Goal: Transaction & Acquisition: Purchase product/service

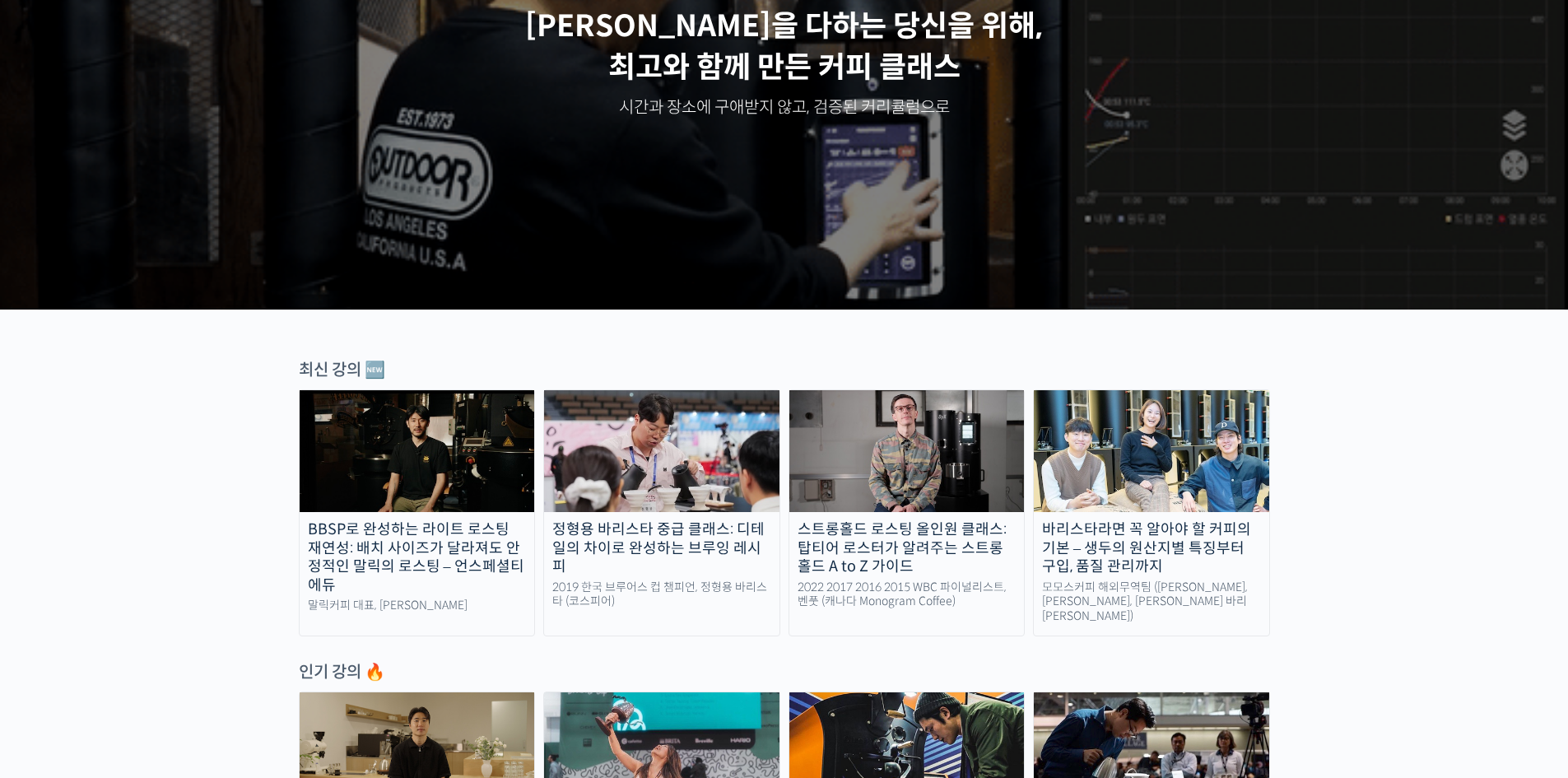
scroll to position [247, 0]
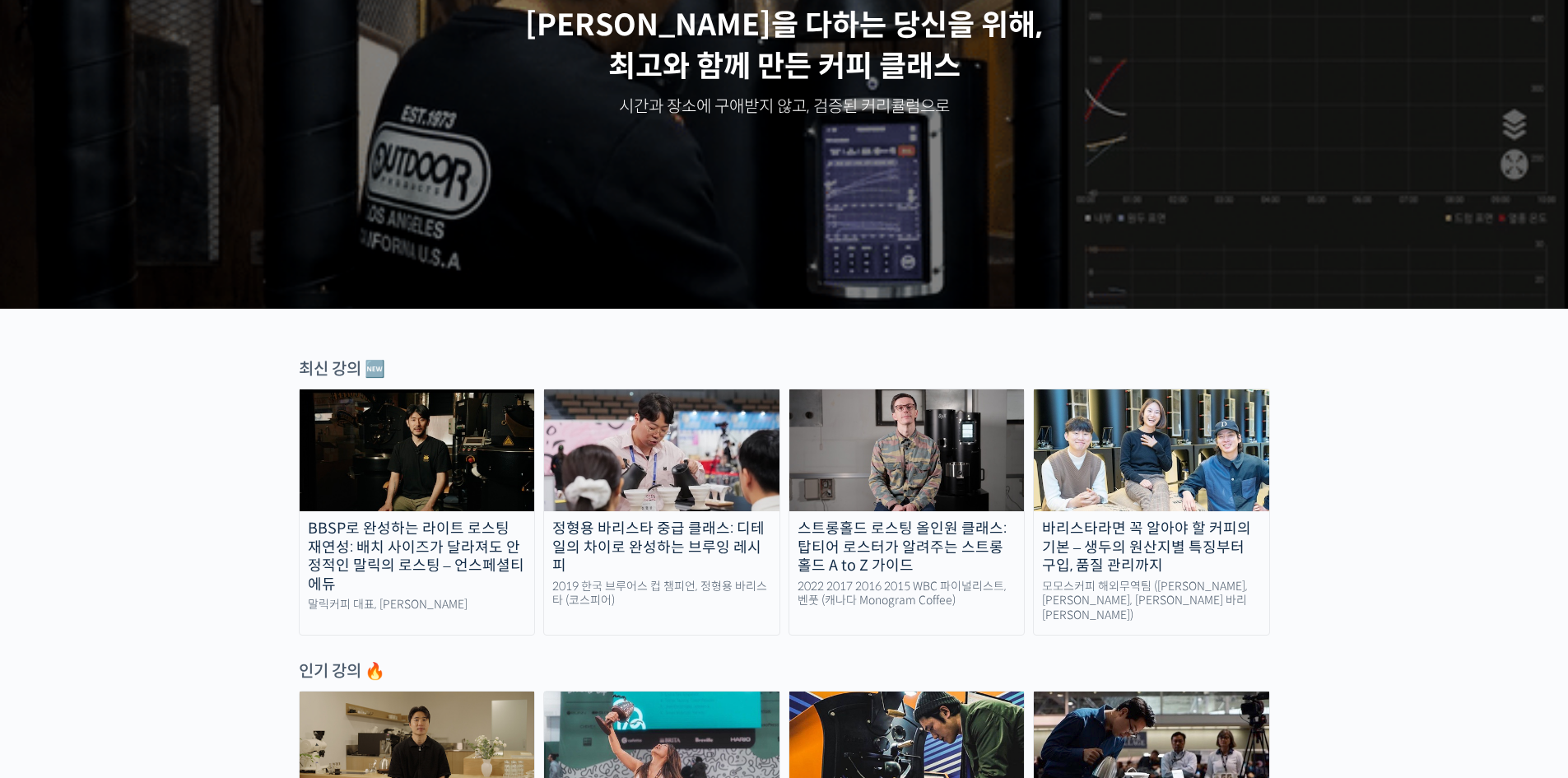
click at [921, 427] on img at bounding box center [907, 449] width 235 height 122
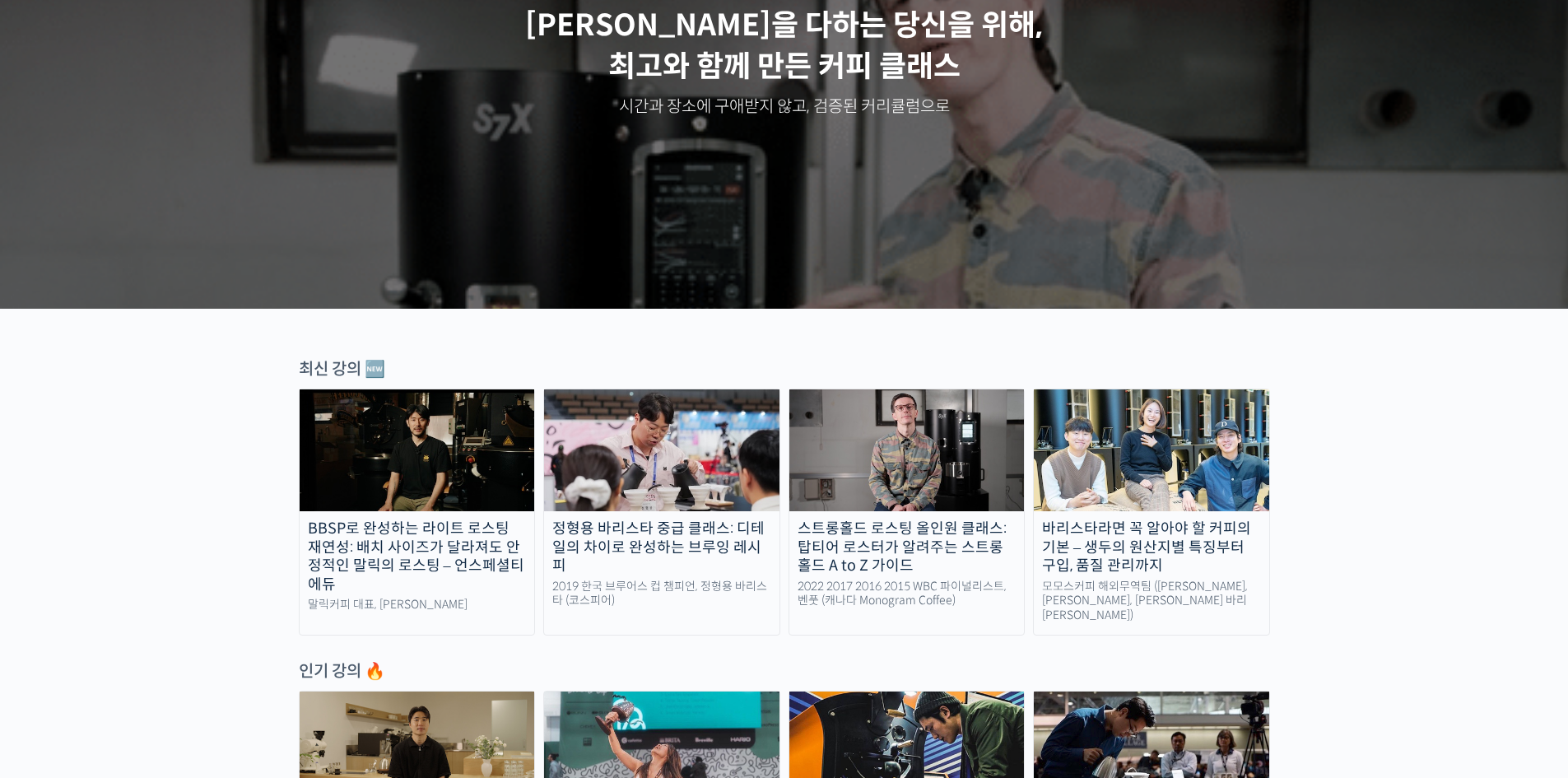
click at [962, 502] on img at bounding box center [907, 449] width 235 height 122
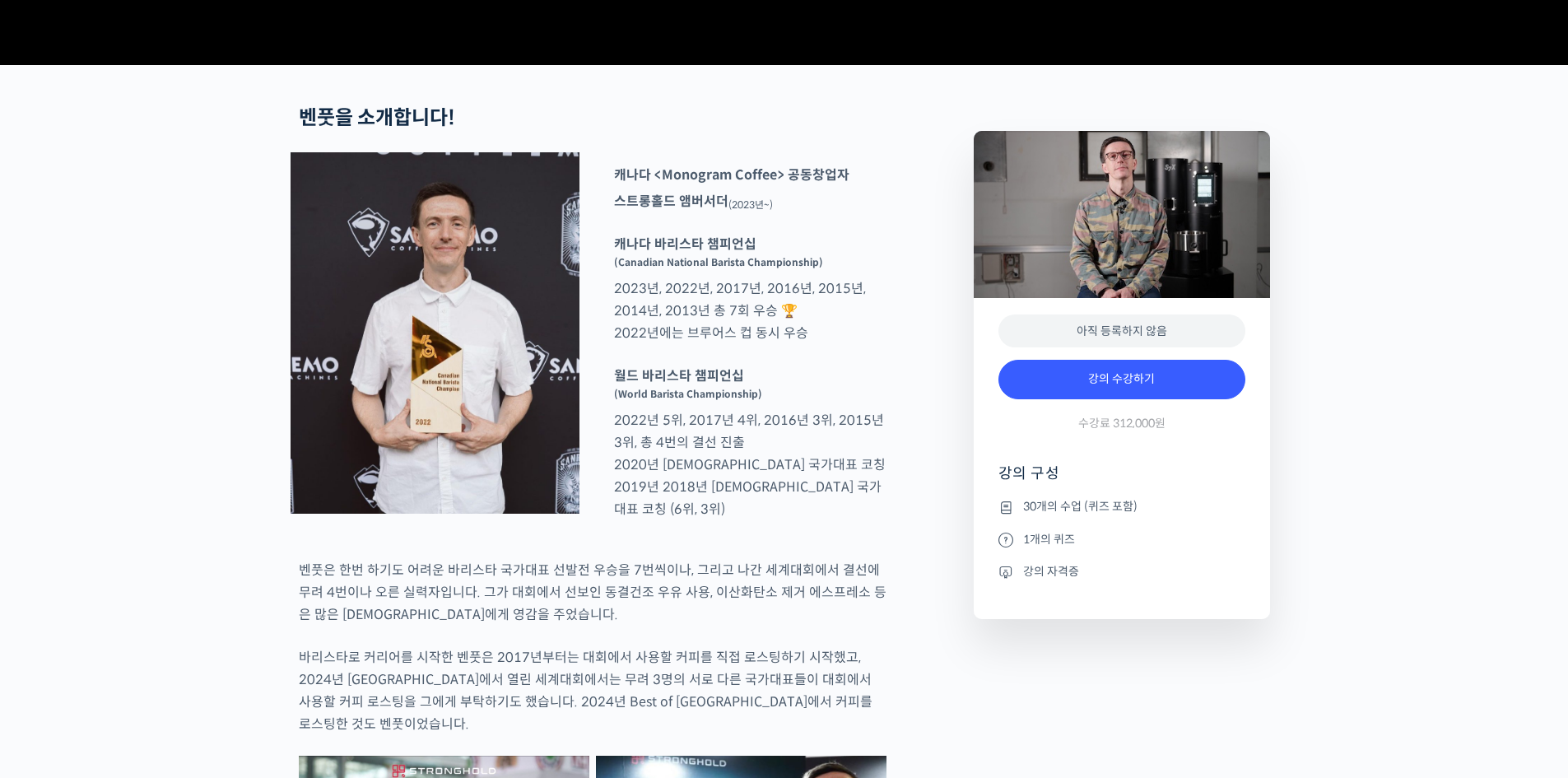
scroll to position [577, 0]
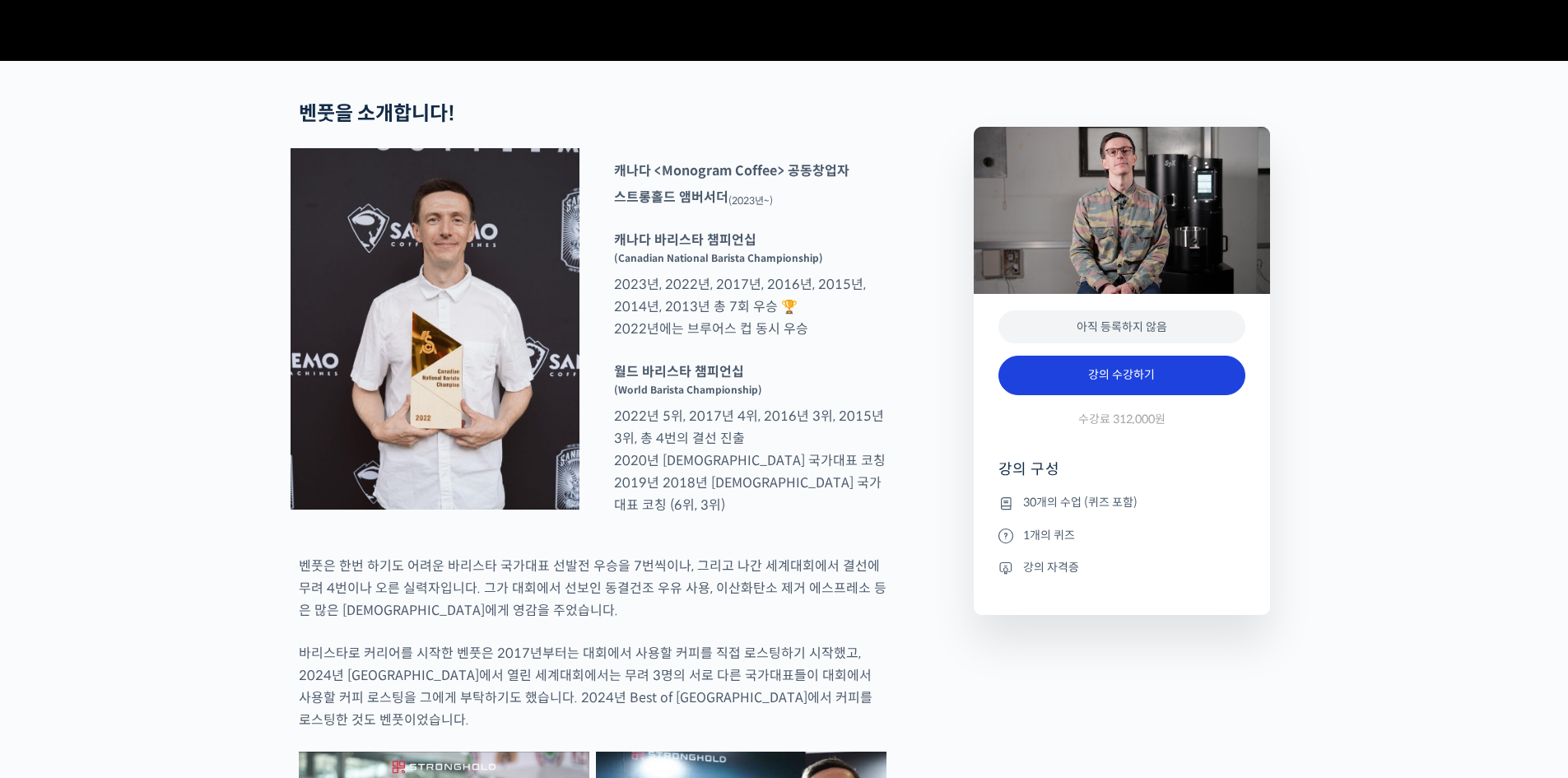
click at [1145, 395] on link "강의 수강하기" at bounding box center [1122, 375] width 247 height 39
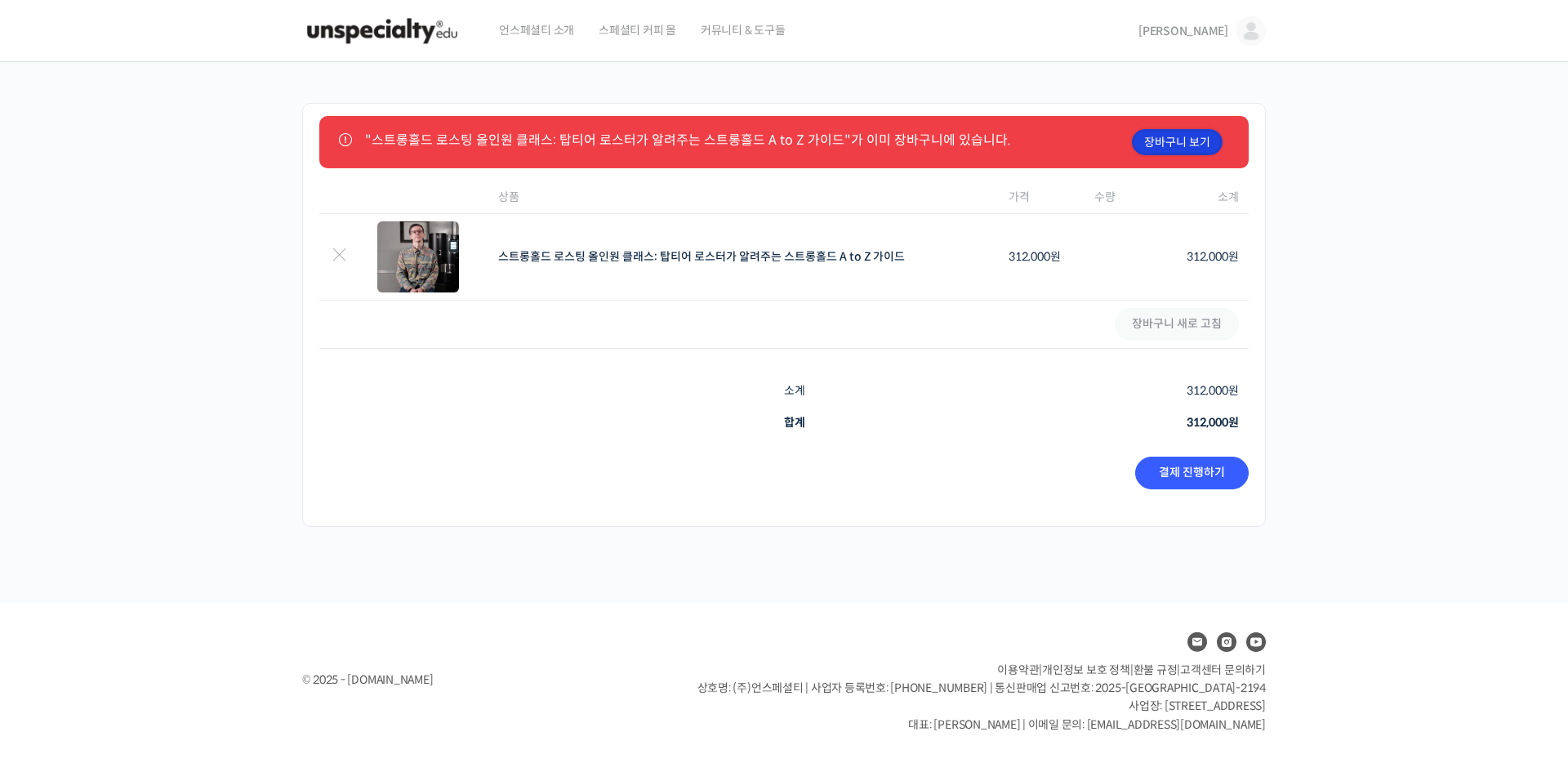
click at [1186, 144] on link "장바구니 보기" at bounding box center [1178, 142] width 91 height 26
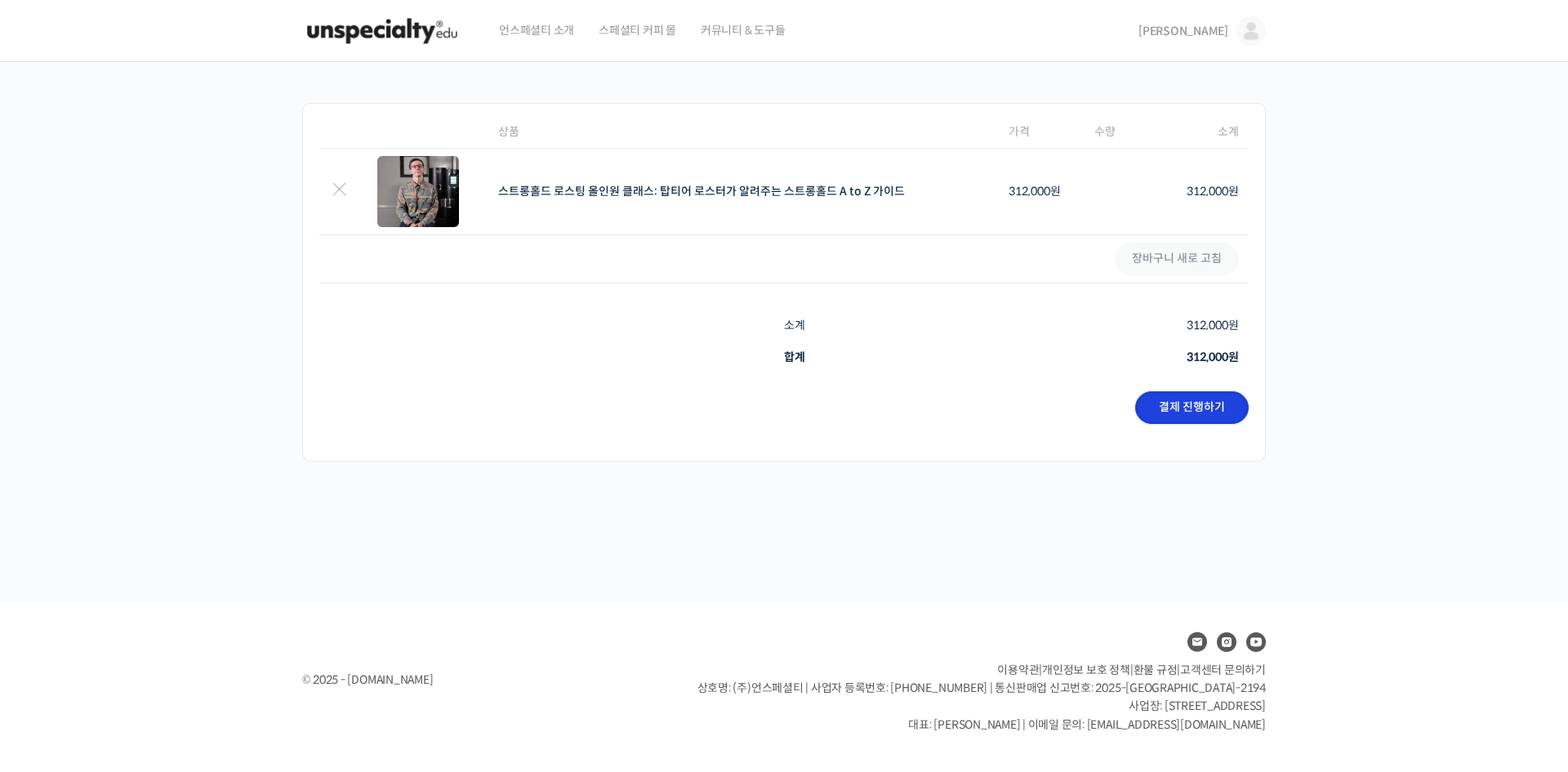
click at [1220, 412] on link "결제 진행하기" at bounding box center [1191, 408] width 113 height 33
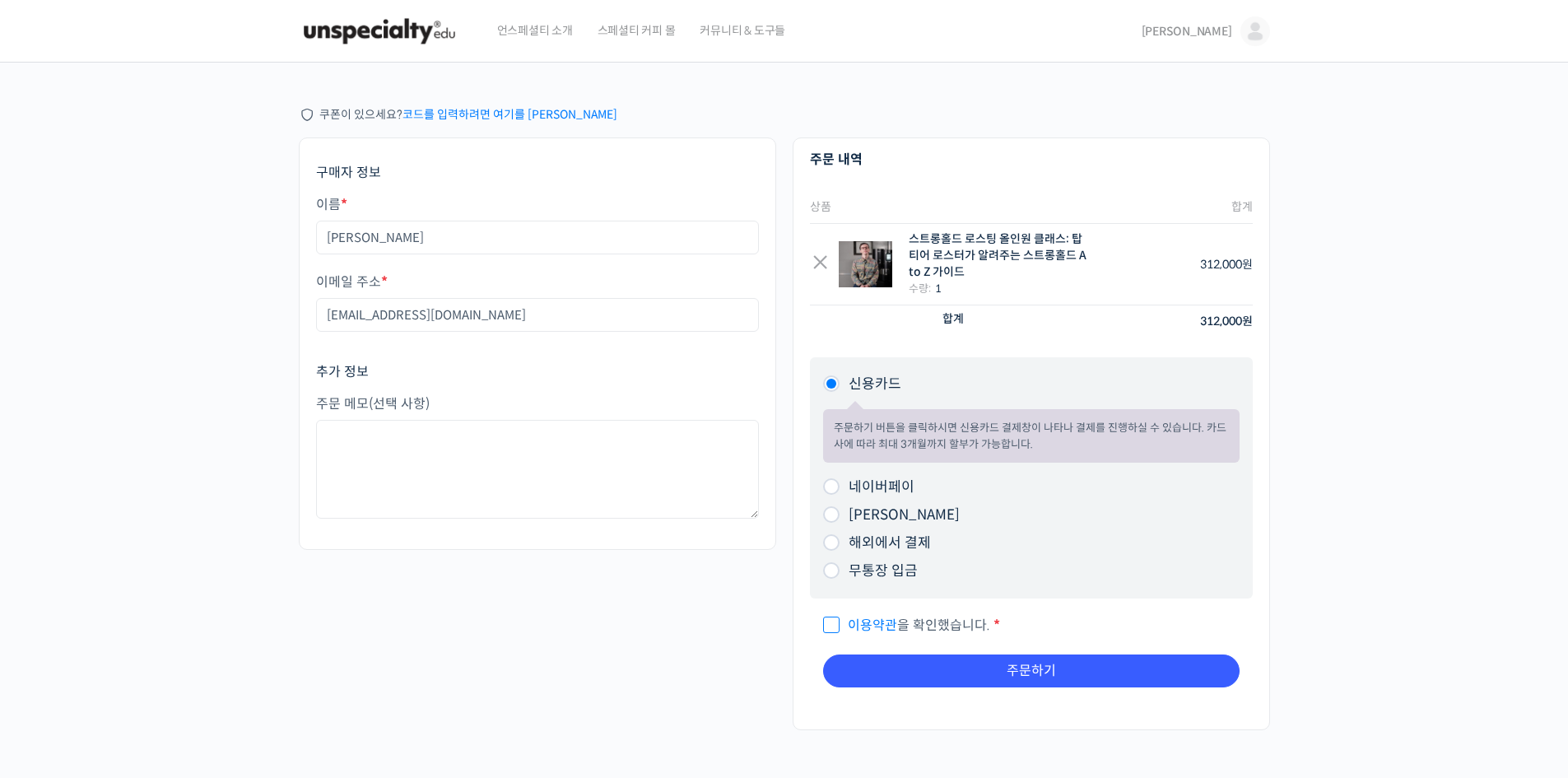
click at [952, 627] on span "이용약관 을 확인했습니다." at bounding box center [907, 625] width 167 height 17
click at [833, 623] on input "이용약관 을 확인했습니다. *" at bounding box center [829, 618] width 11 height 11
checkbox input "true"
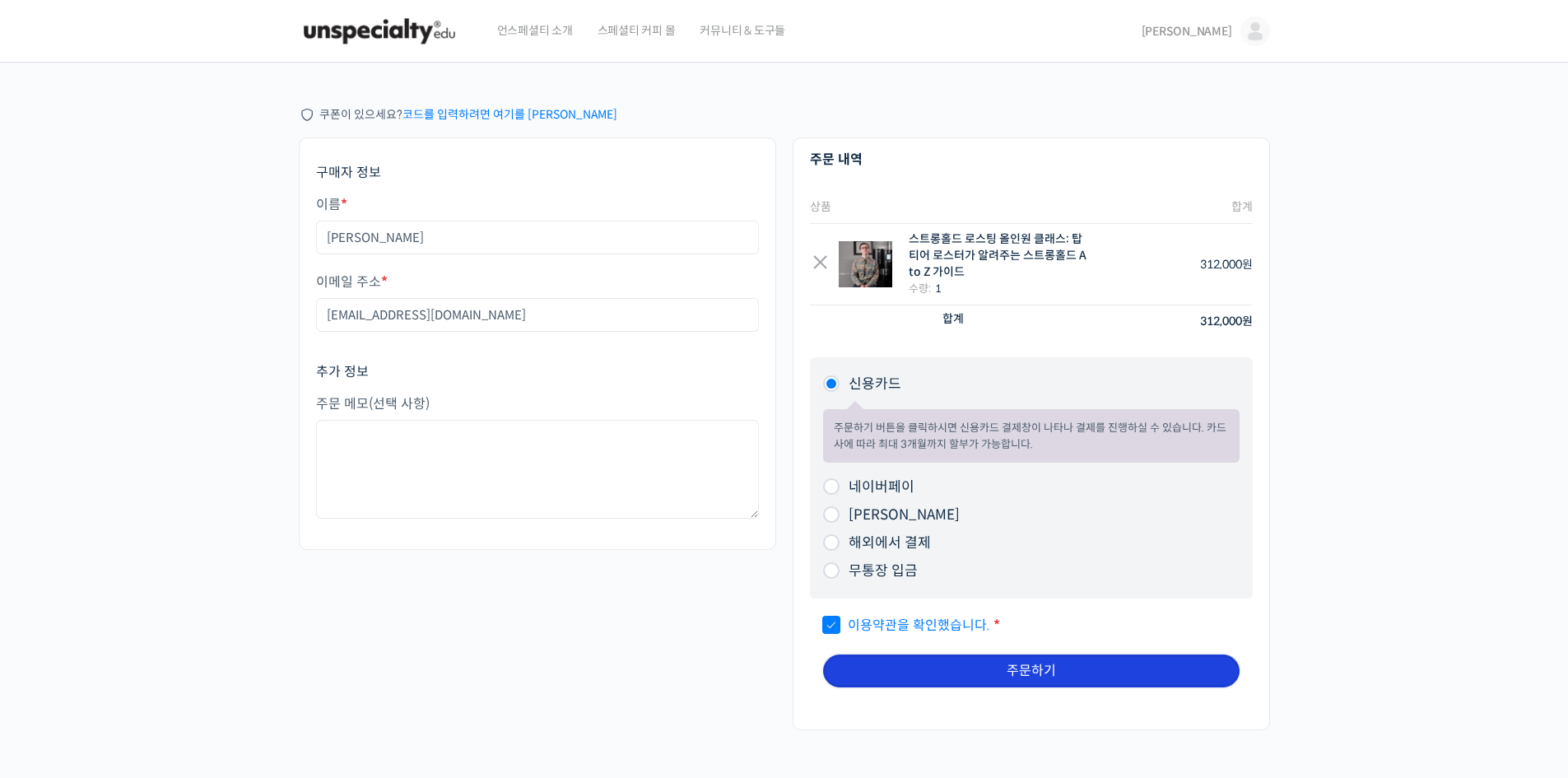
click at [1143, 663] on button "주문하기" at bounding box center [1031, 671] width 416 height 33
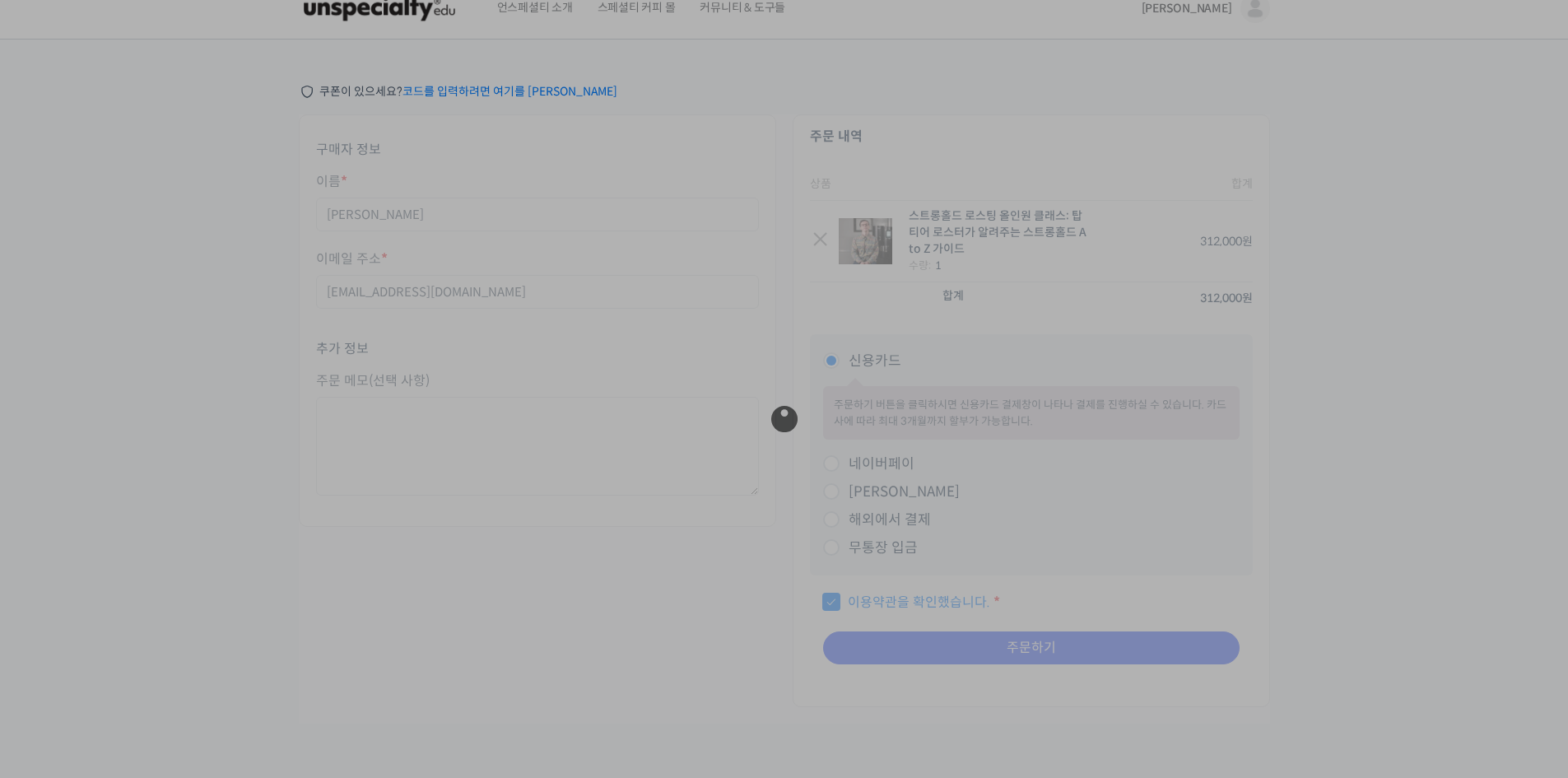
scroll to position [33, 0]
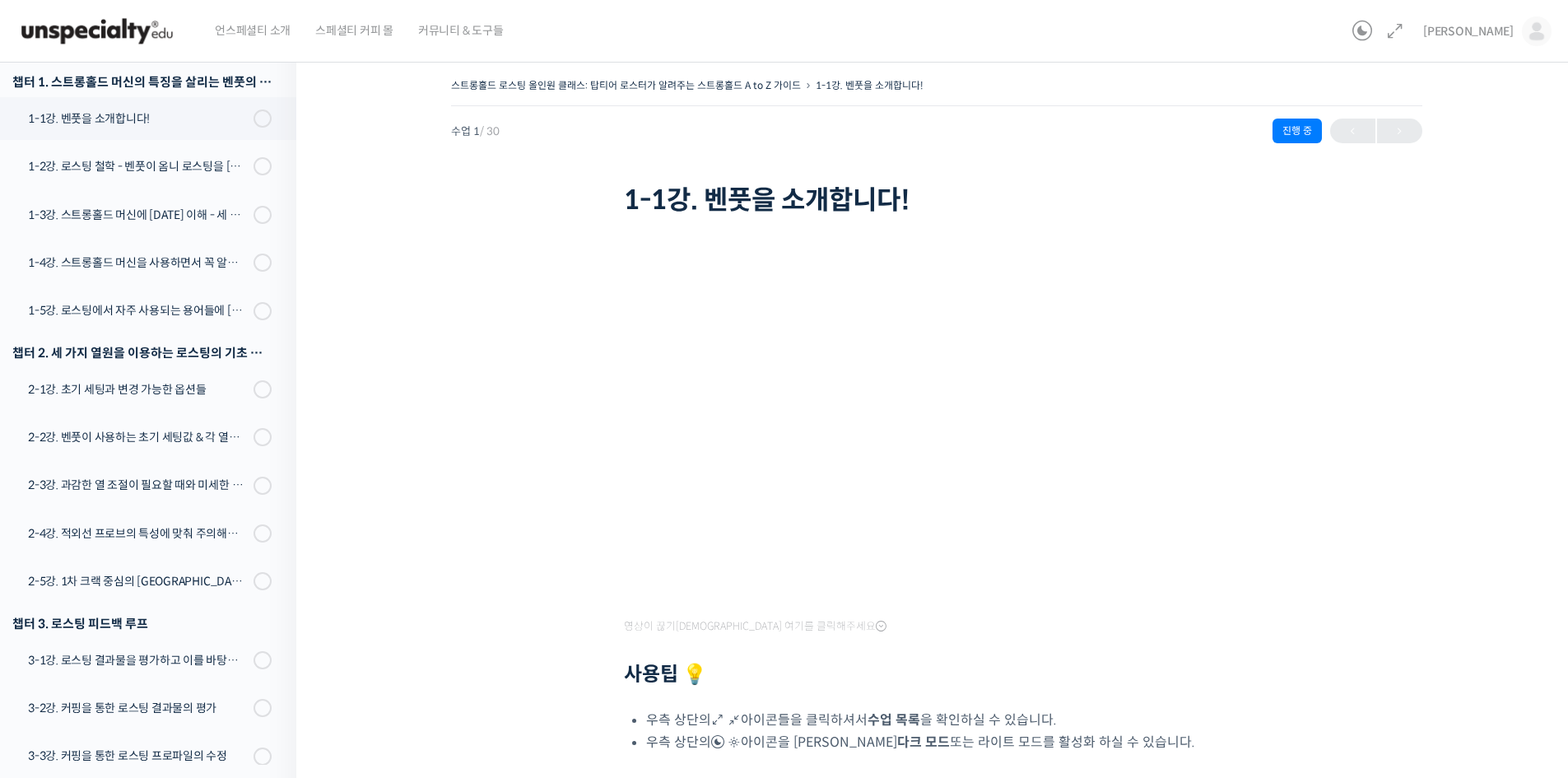
scroll to position [235, 0]
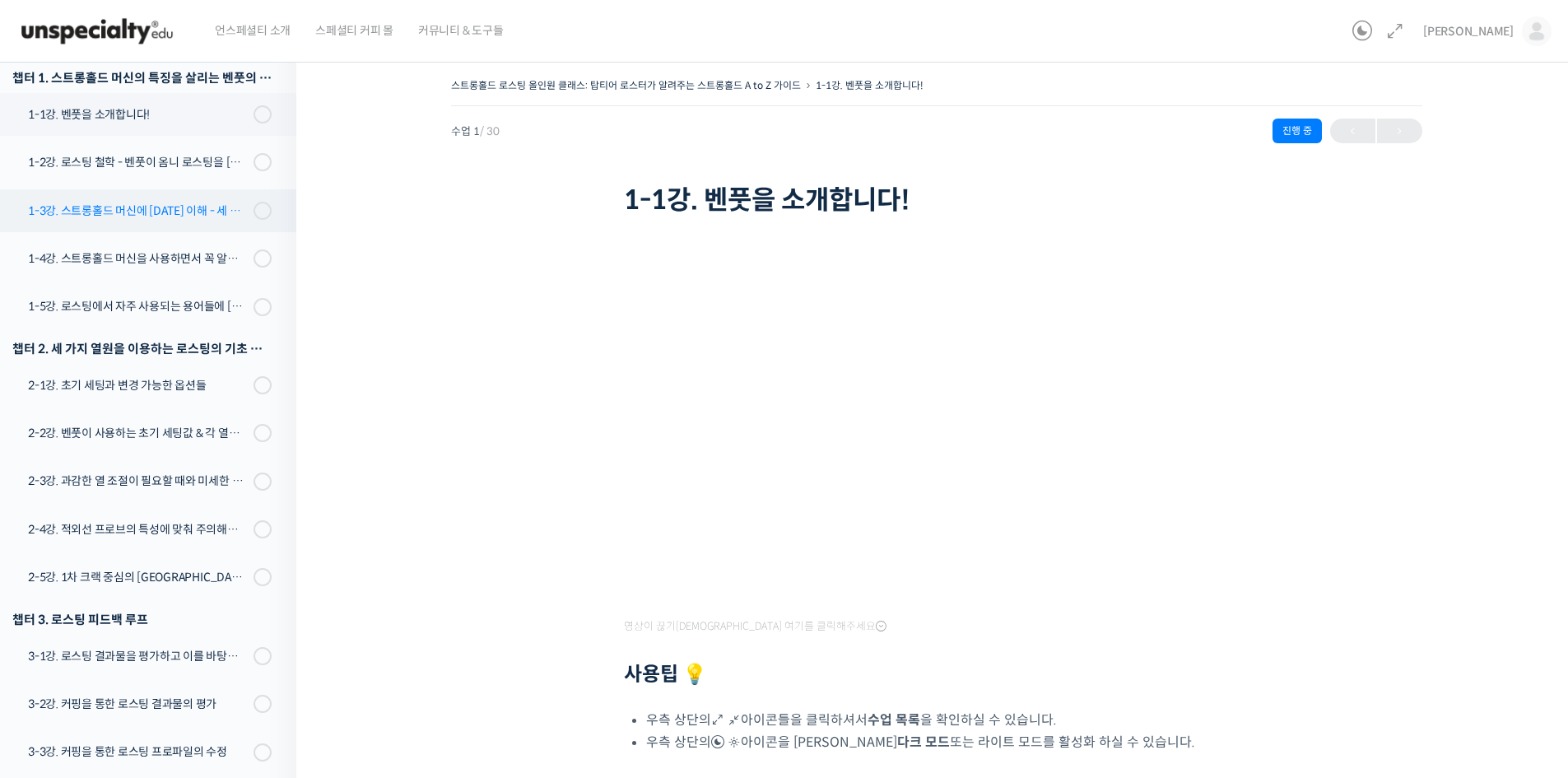
click at [188, 217] on div "1-3강. 스트롱홀드 머신에 [DATE] 이해 - 세 가지 열원이 만들어내는 변화" at bounding box center [138, 211] width 220 height 18
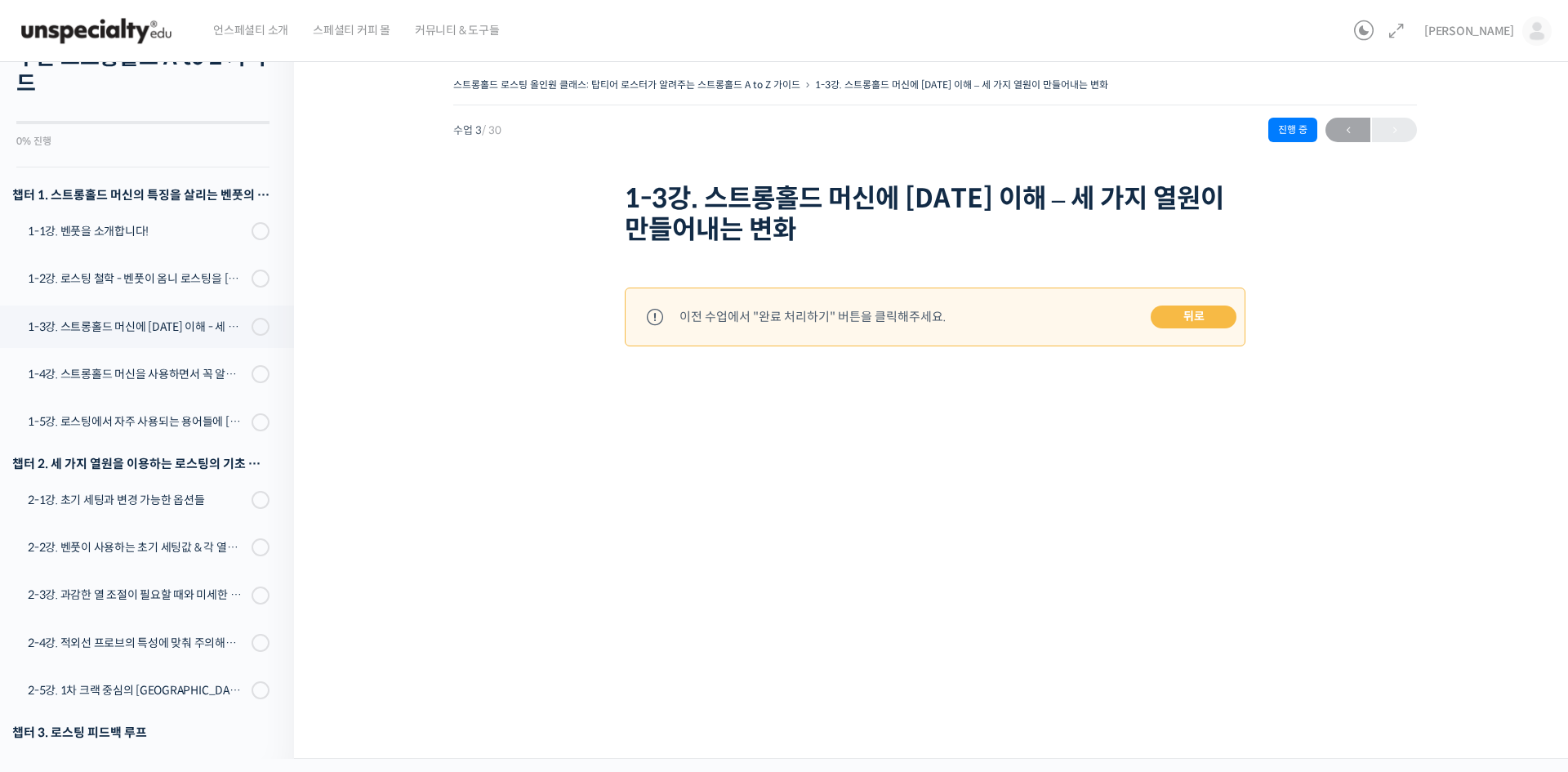
scroll to position [114, 0]
click at [140, 240] on div "1-1강. 벤풋을 소개합니다!" at bounding box center [137, 233] width 219 height 18
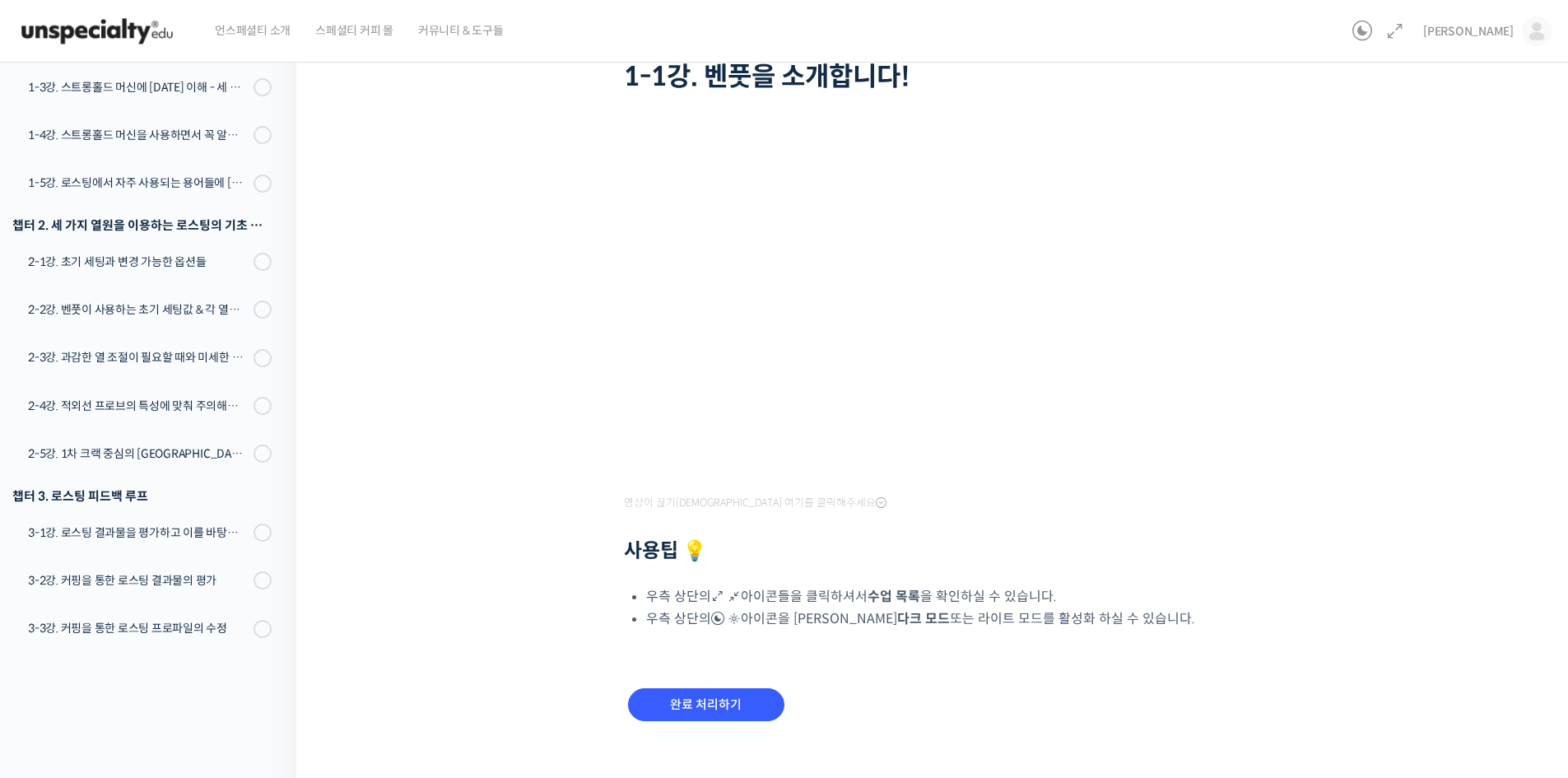
scroll to position [144, 0]
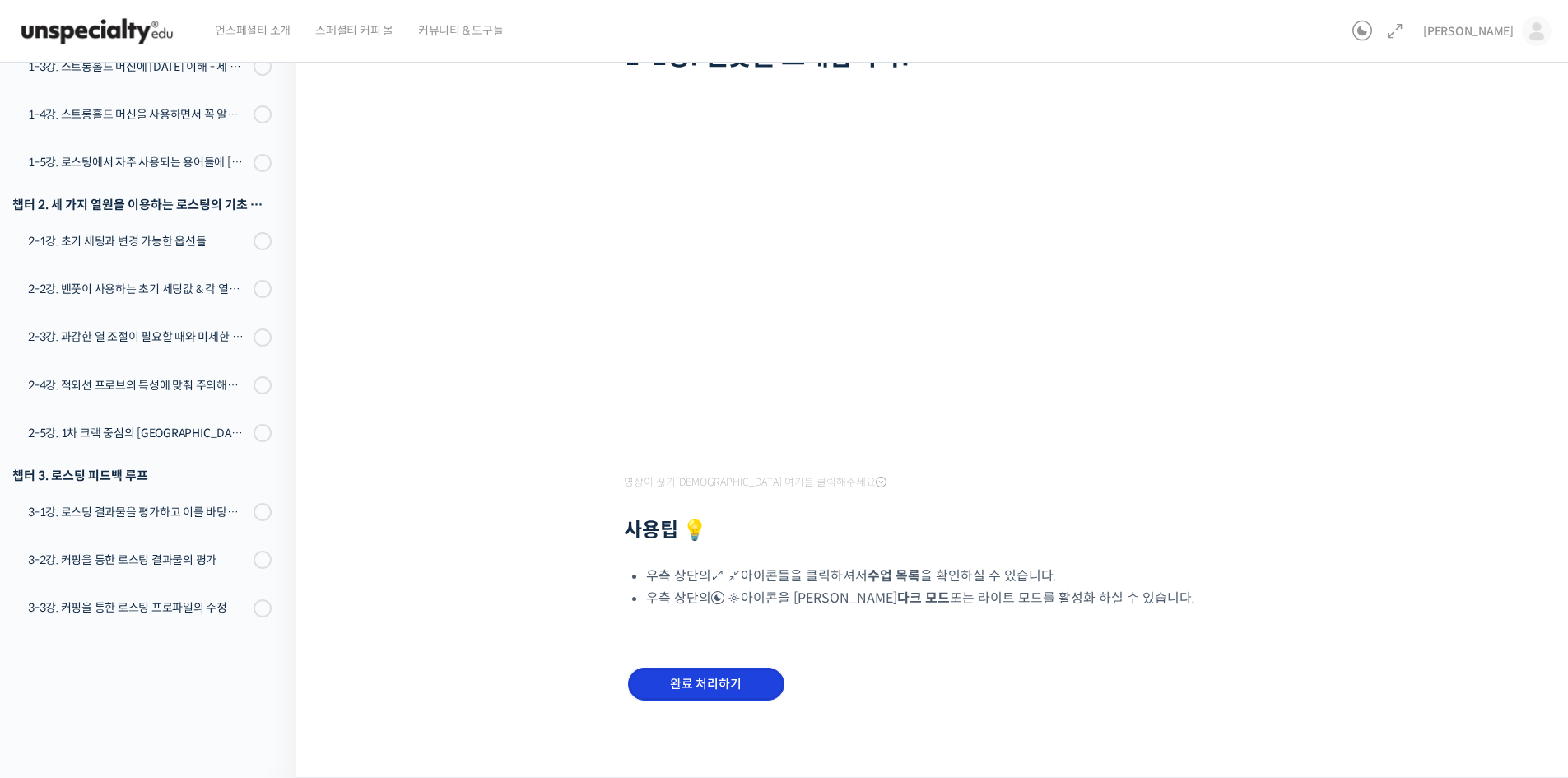
click at [766, 671] on input "완료 처리하기" at bounding box center [705, 685] width 156 height 34
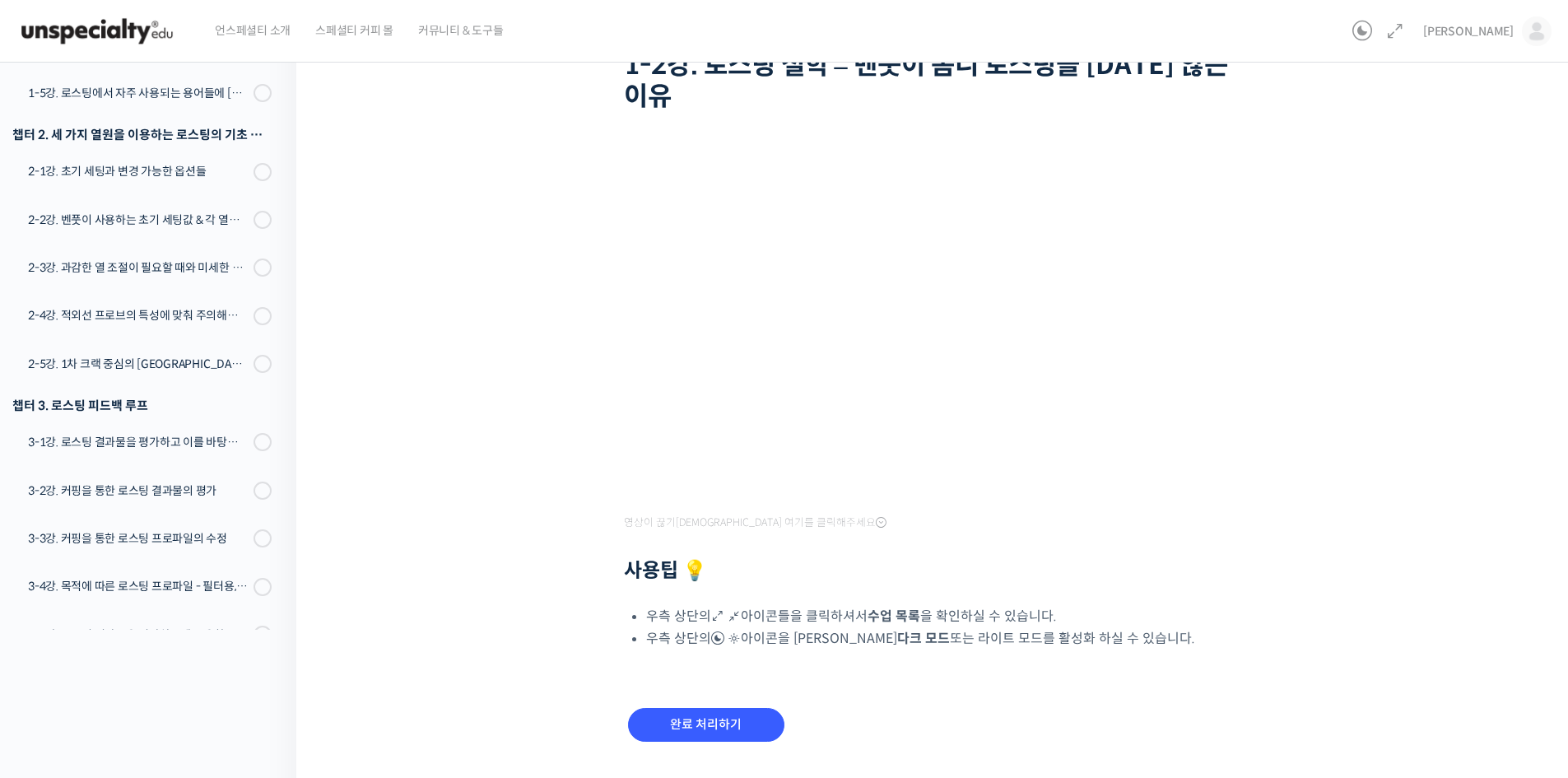
scroll to position [165, 0]
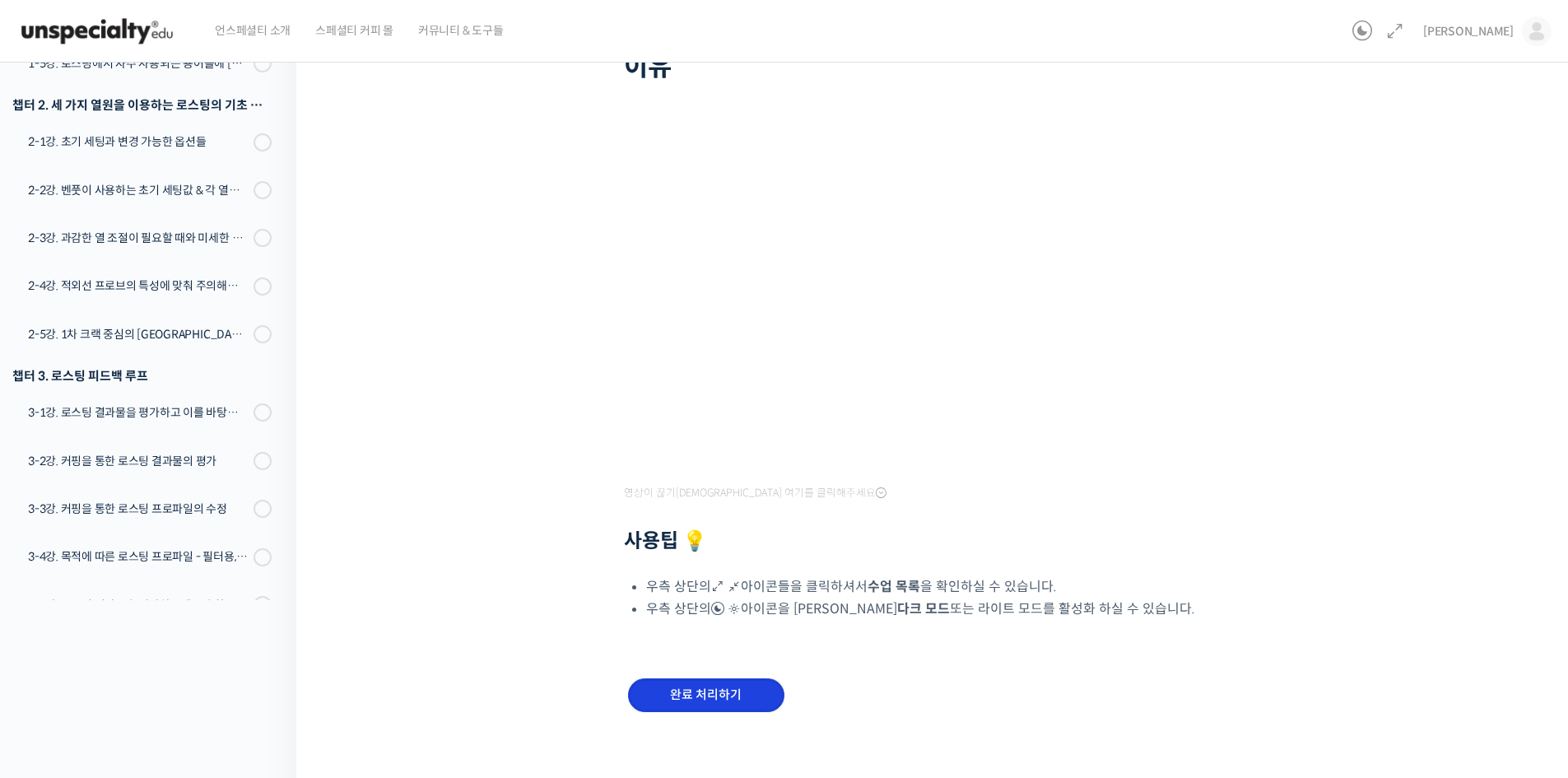
click at [770, 700] on input "완료 처리하기" at bounding box center [705, 695] width 156 height 34
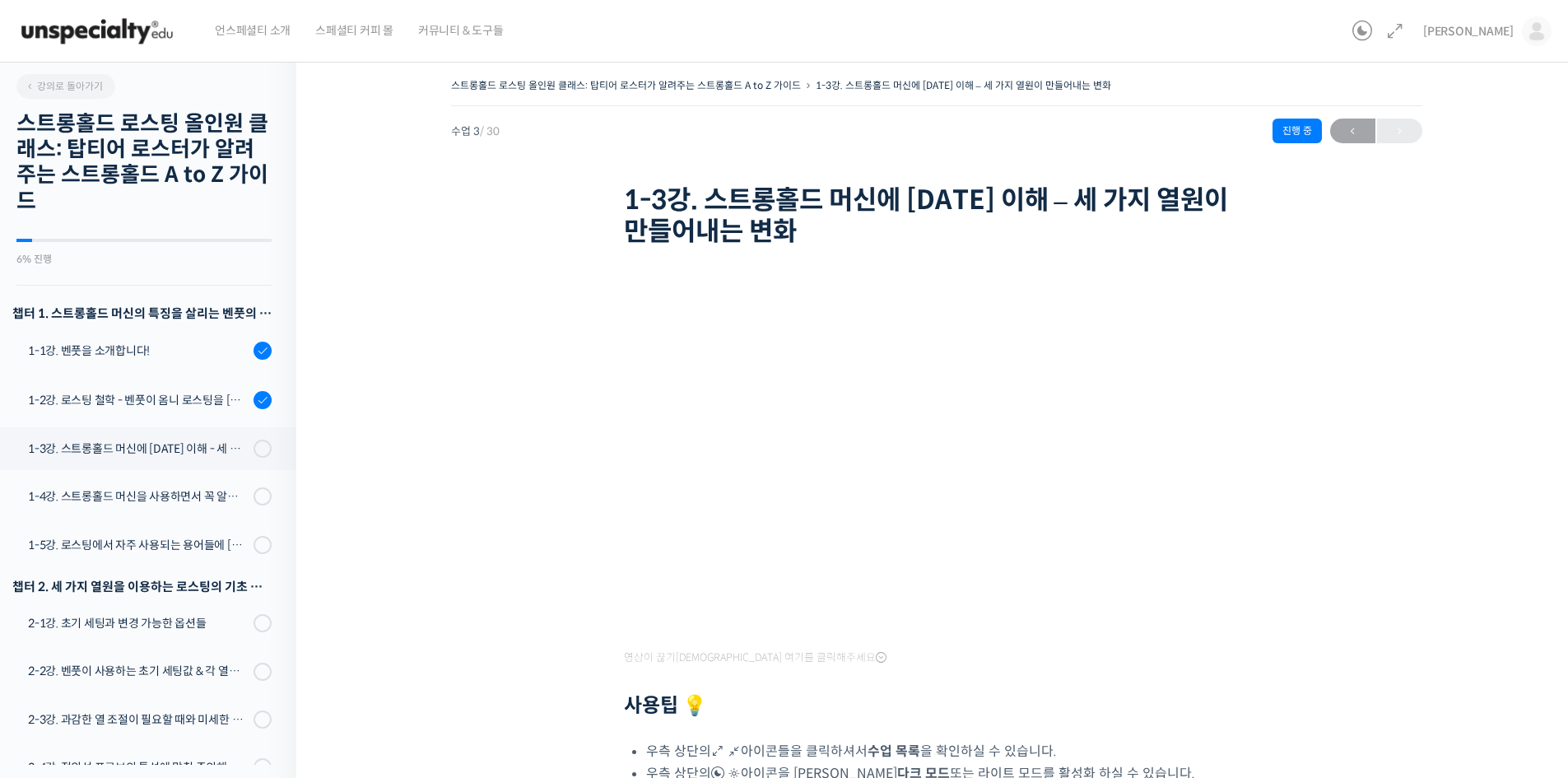
scroll to position [364, 0]
